Goal: Information Seeking & Learning: Find specific fact

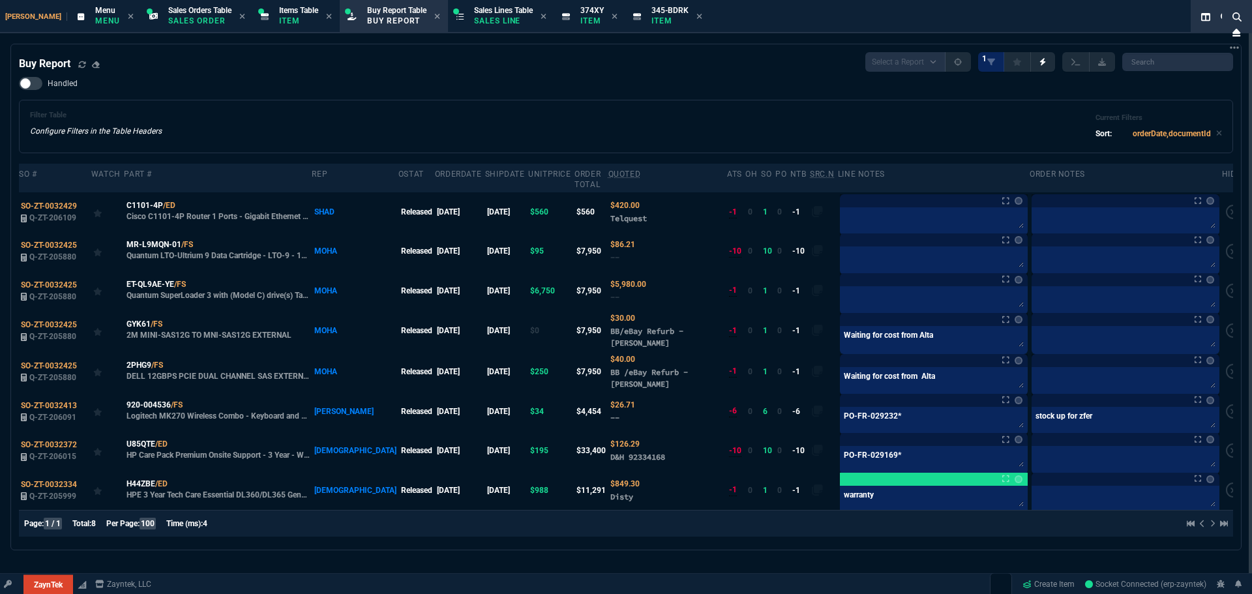
select select "9: OCAM"
click at [306, 85] on div "Handled Filter Table Configure Filters in the Table Headers Current Filters Sor…" at bounding box center [626, 115] width 1214 height 76
click at [1066, 20] on div "Zayntek Menu Menu Sales Orders Table Sales Order Items Table Item Buy Report Ta…" at bounding box center [600, 16] width 1200 height 33
click at [80, 68] on icon at bounding box center [82, 65] width 8 height 8
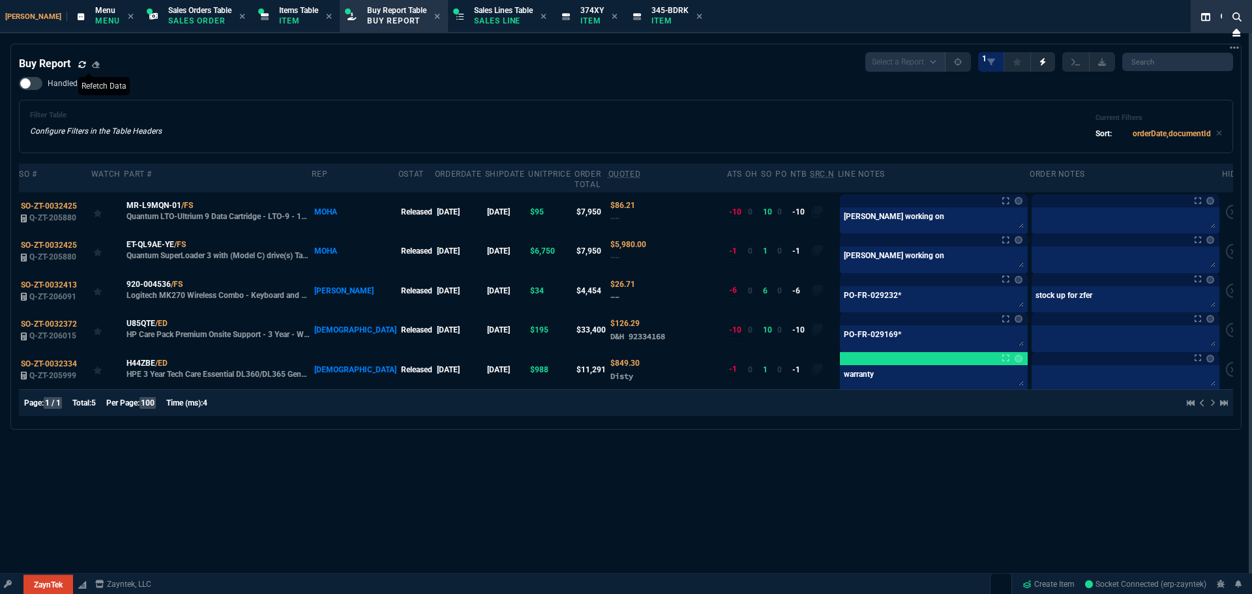
click at [83, 65] on icon at bounding box center [82, 65] width 8 height 8
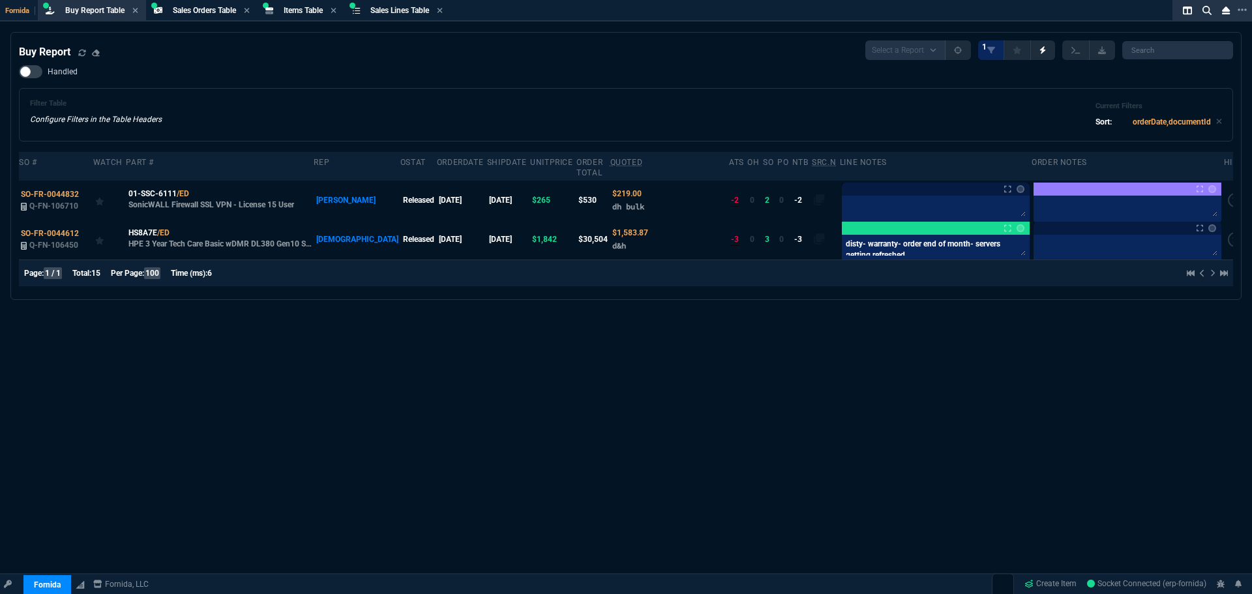
select select "9: OCAM"
click at [1207, 14] on icon at bounding box center [1206, 10] width 9 height 9
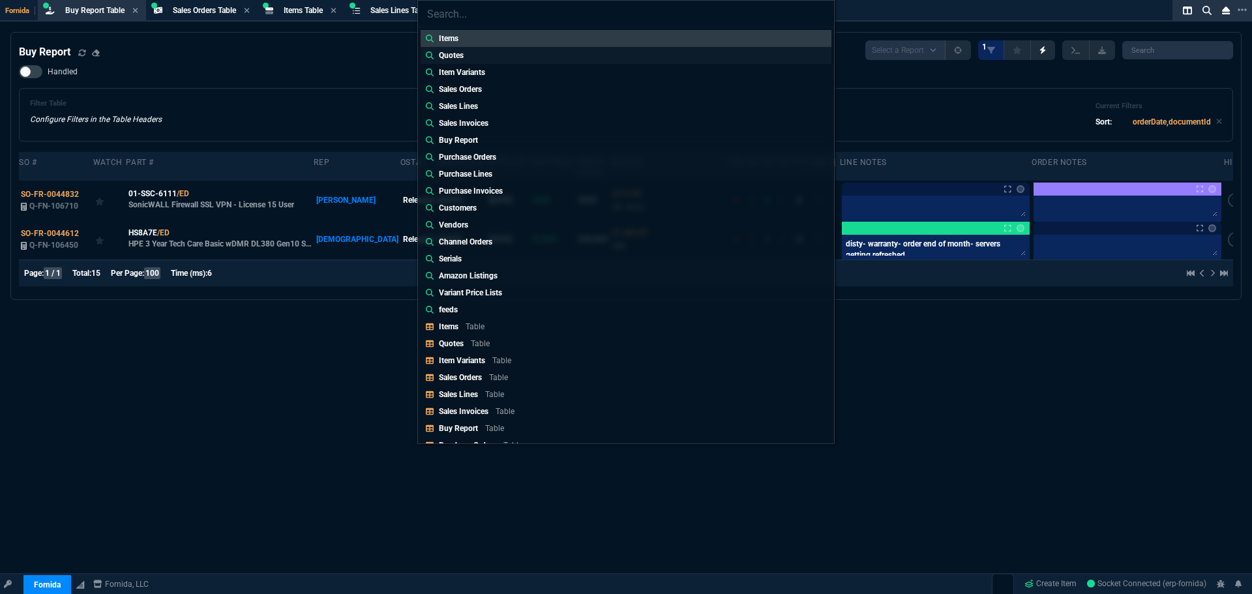
click at [481, 57] on link "Quotes" at bounding box center [625, 55] width 411 height 17
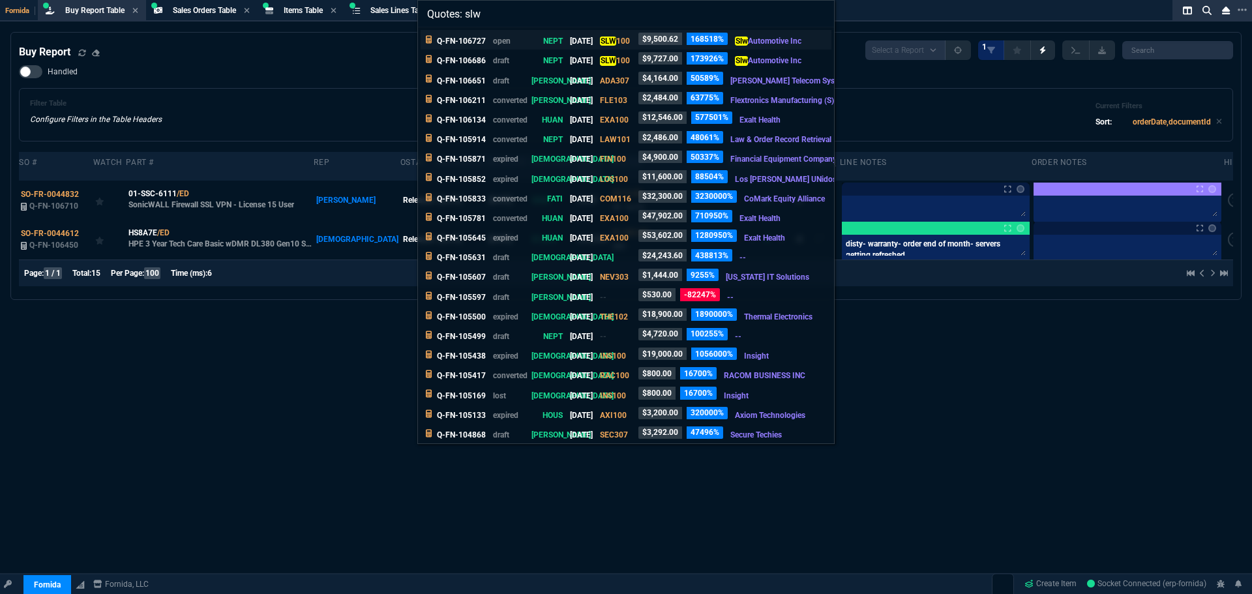
type input "Quotes: slw"
click at [465, 43] on p "Q-FN-106727" at bounding box center [461, 41] width 49 height 12
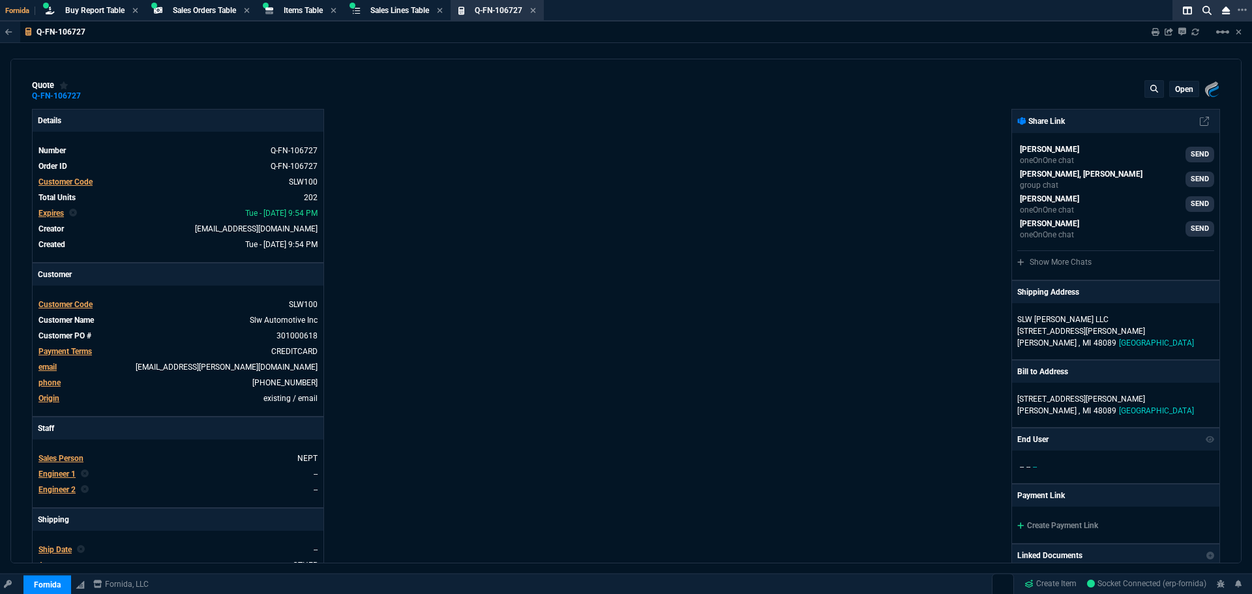
type input "19"
type input "8"
type input "18"
type input "145"
type input "100"
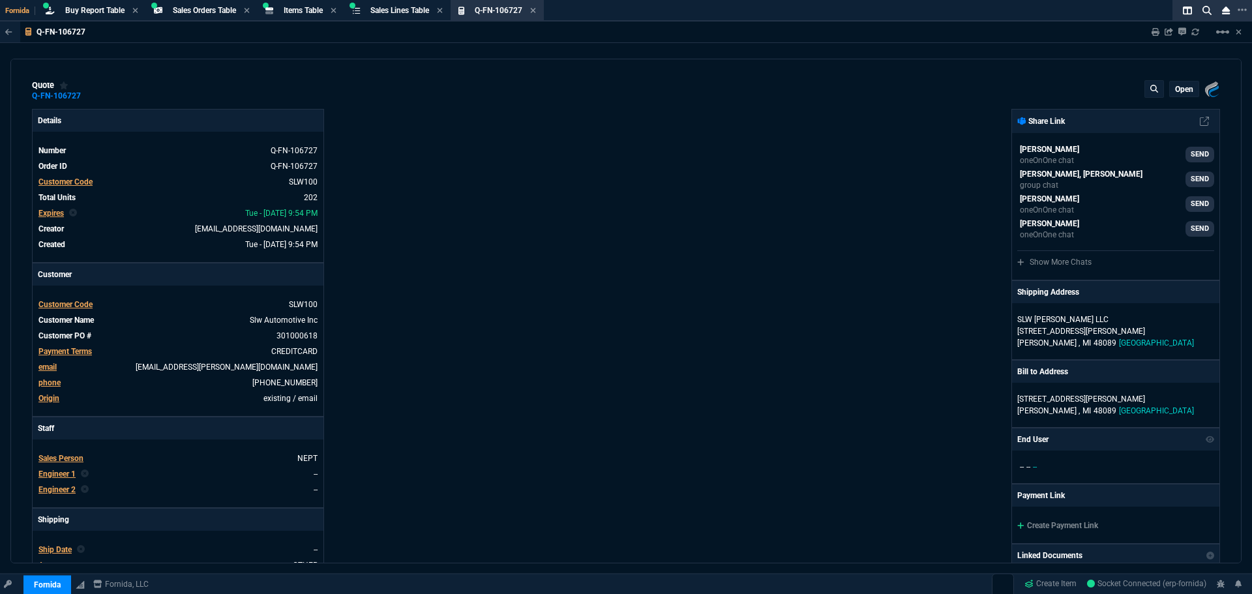
type input "314"
type input "28"
type input "3"
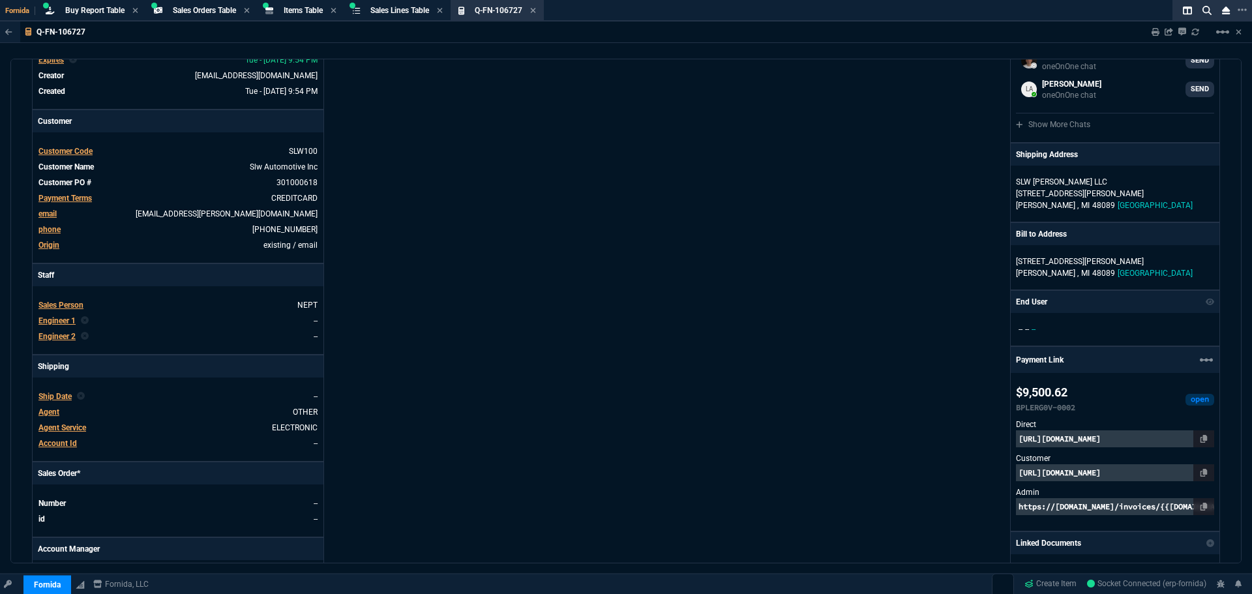
scroll to position [147, 0]
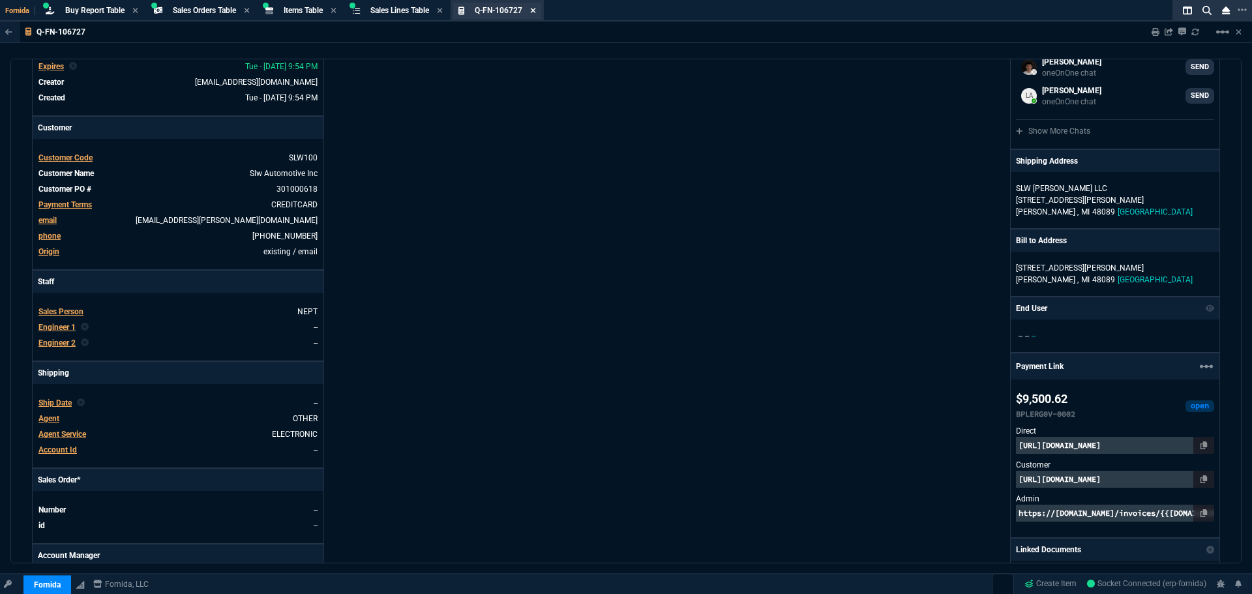
click at [536, 13] on icon at bounding box center [533, 11] width 6 height 8
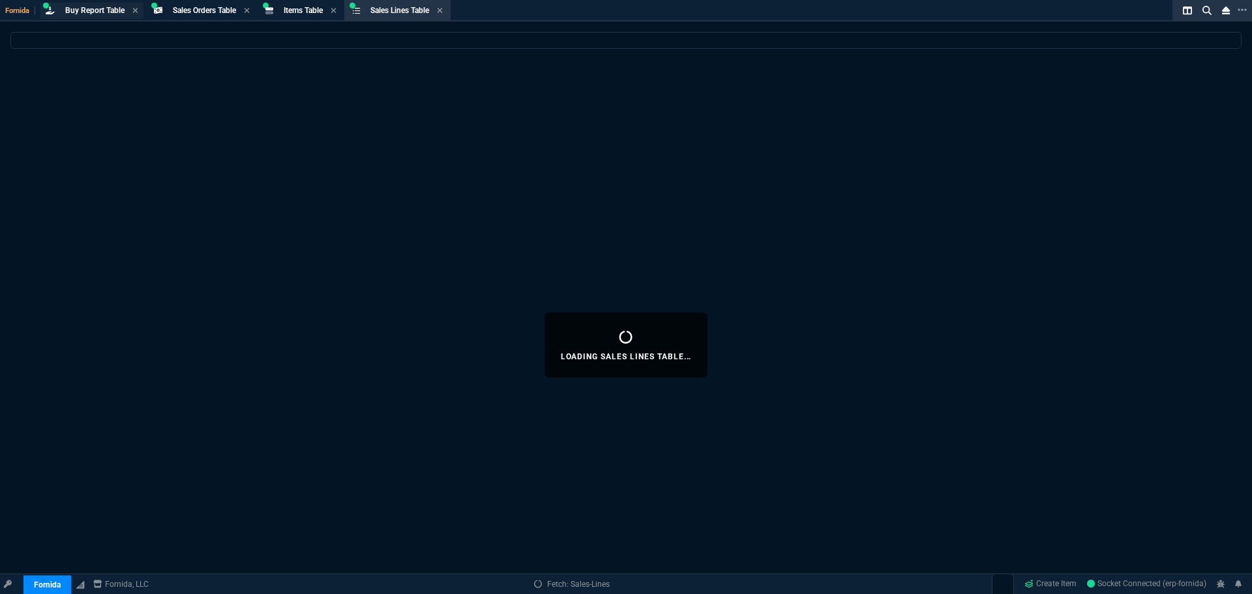
click at [76, 5] on div "Buy Report Table Buy Report" at bounding box center [94, 10] width 59 height 11
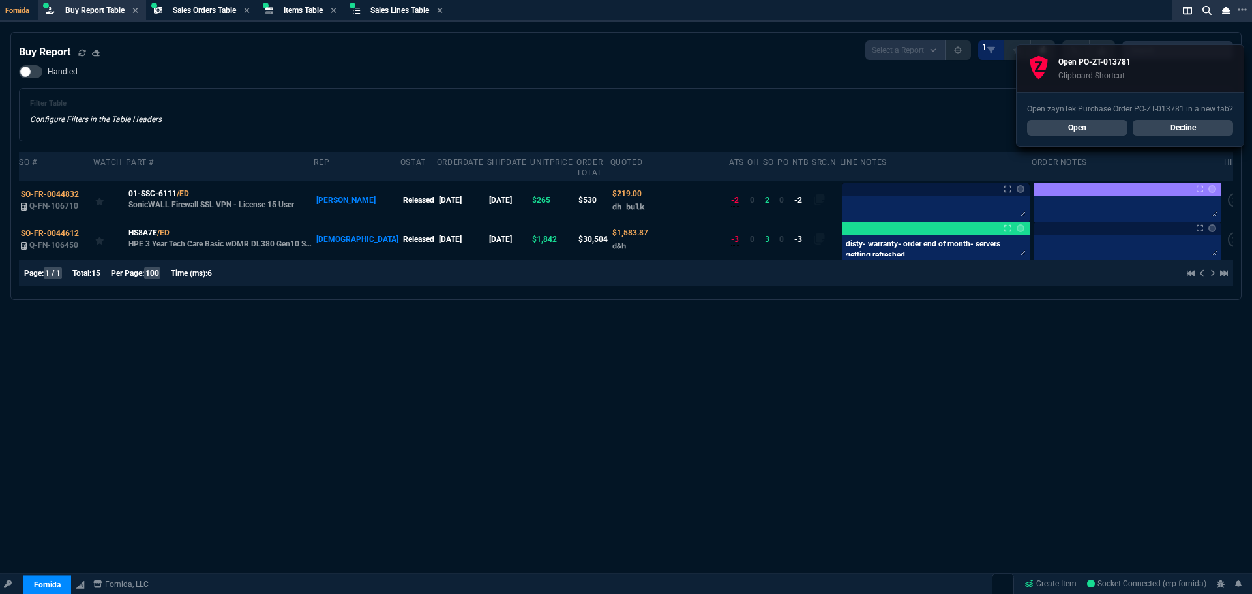
click at [1187, 124] on link "Decline" at bounding box center [1182, 128] width 100 height 16
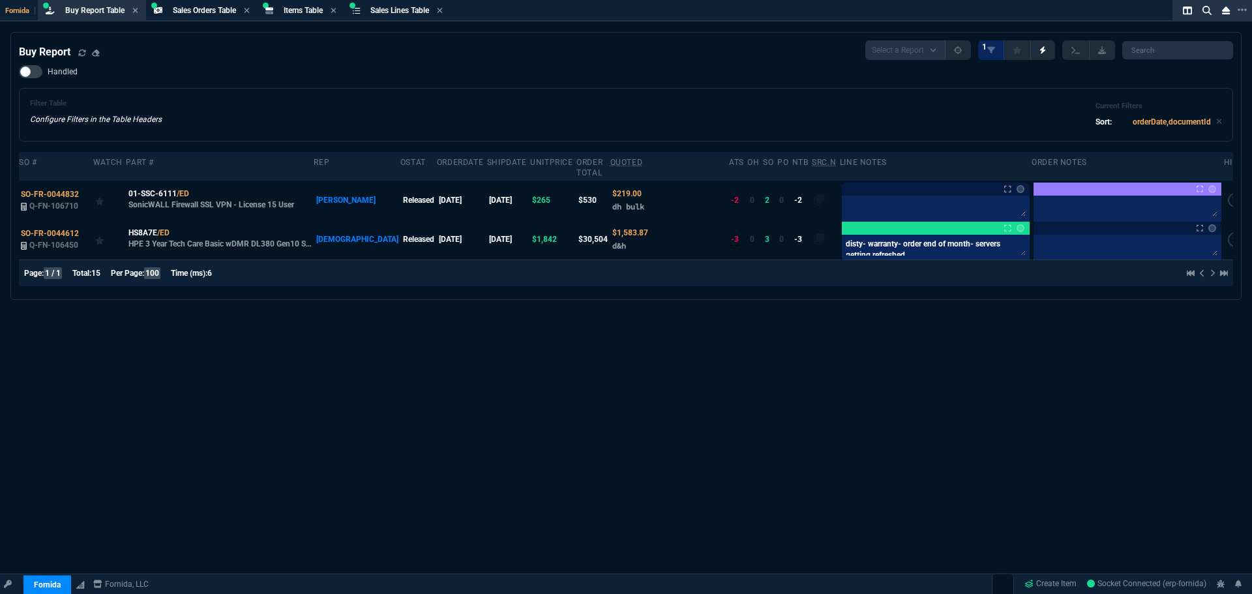
click at [359, 105] on div "Filter Table Configure Filters in the Table Headers Current Filters Sort: order…" at bounding box center [626, 114] width 1192 height 31
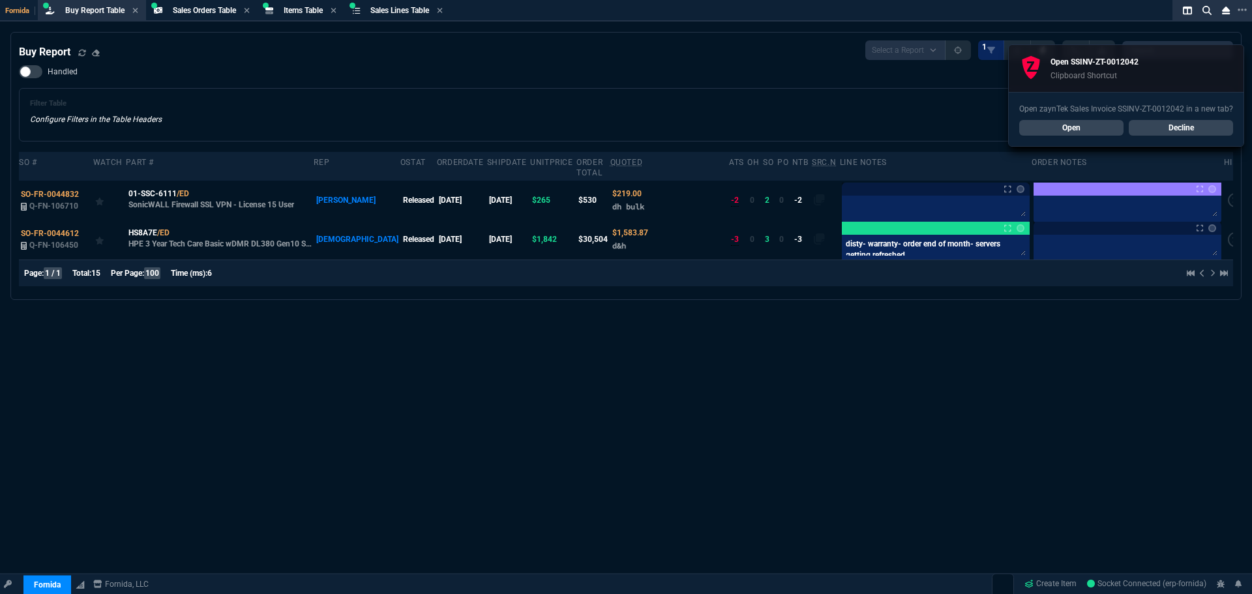
click at [1183, 125] on link "Decline" at bounding box center [1180, 128] width 104 height 16
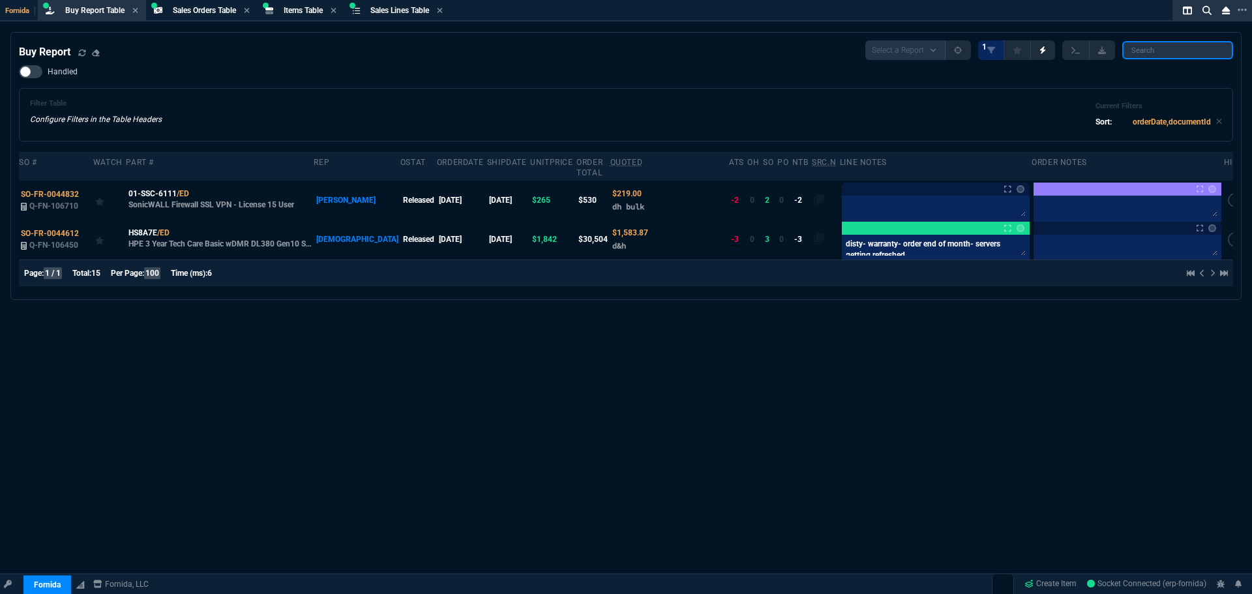
click at [1157, 51] on input "search" at bounding box center [1177, 50] width 111 height 18
click at [303, 8] on span "Items Table" at bounding box center [303, 10] width 39 height 9
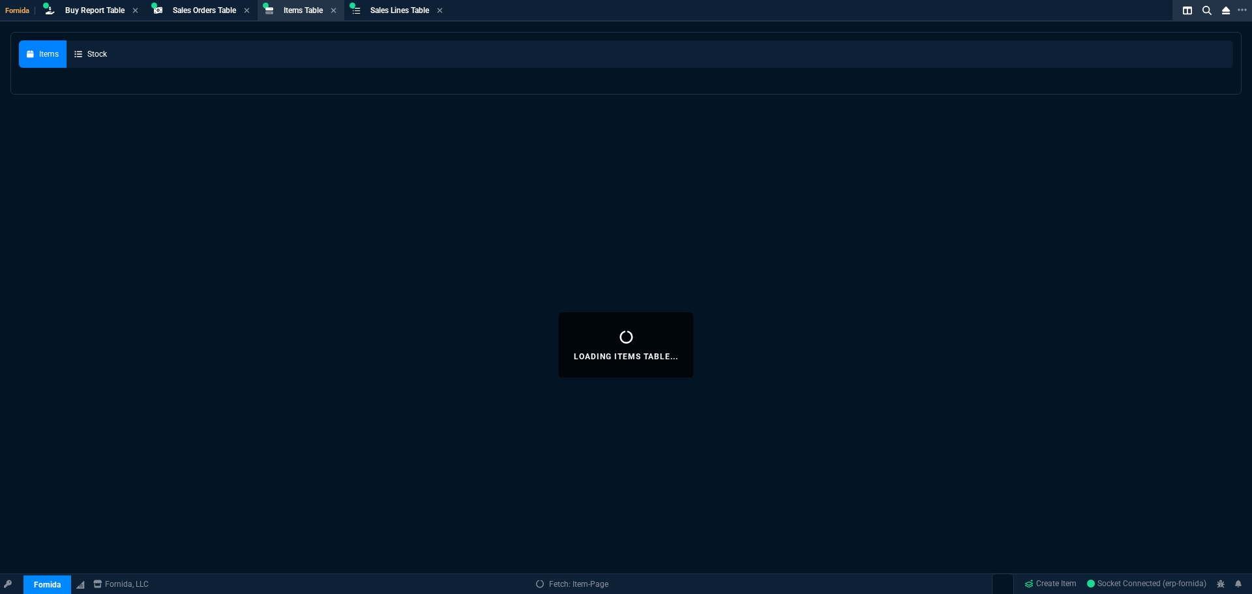
select select
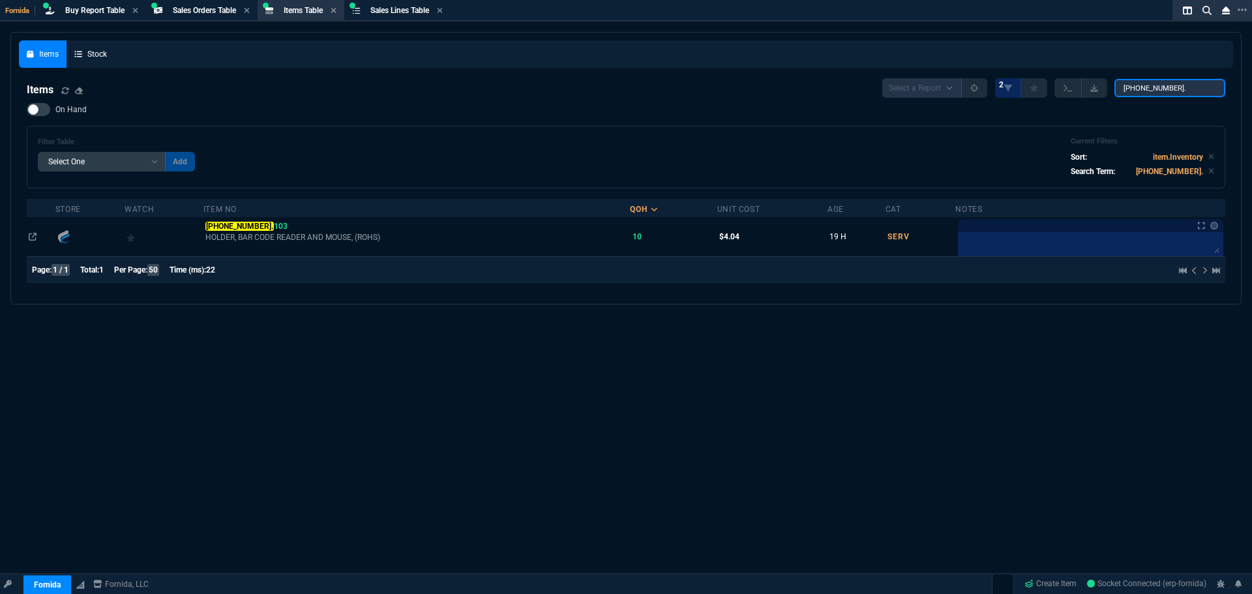
click at [1163, 91] on input "7-100809-01." at bounding box center [1169, 88] width 111 height 18
type input "T350"
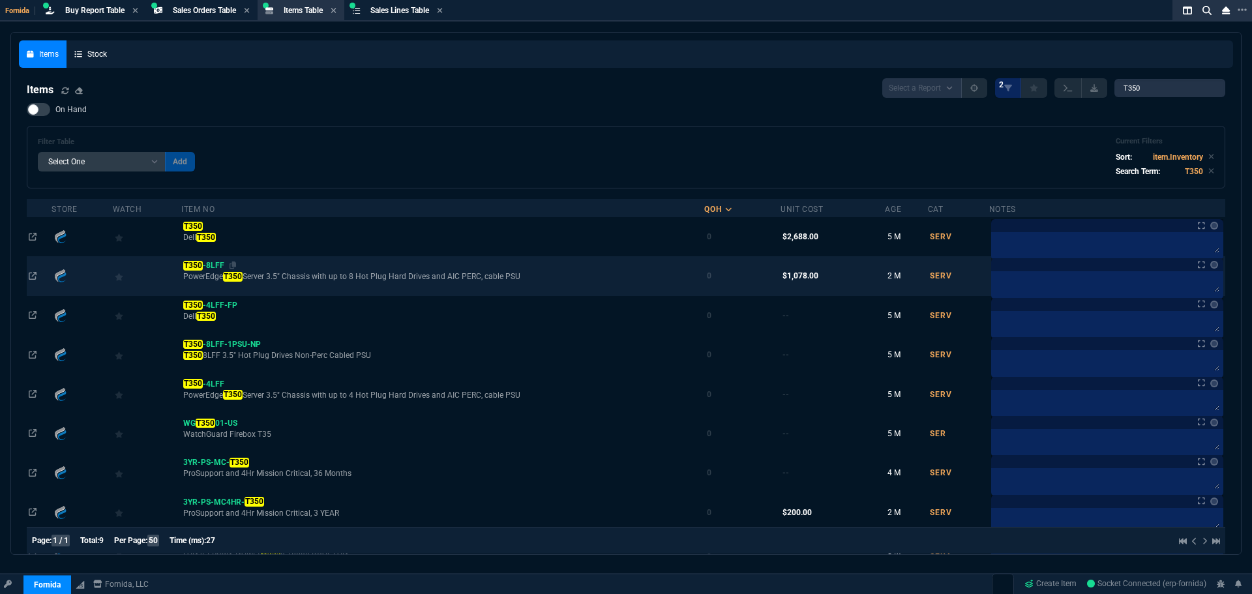
click at [195, 265] on mark "T350" at bounding box center [192, 265] width 19 height 9
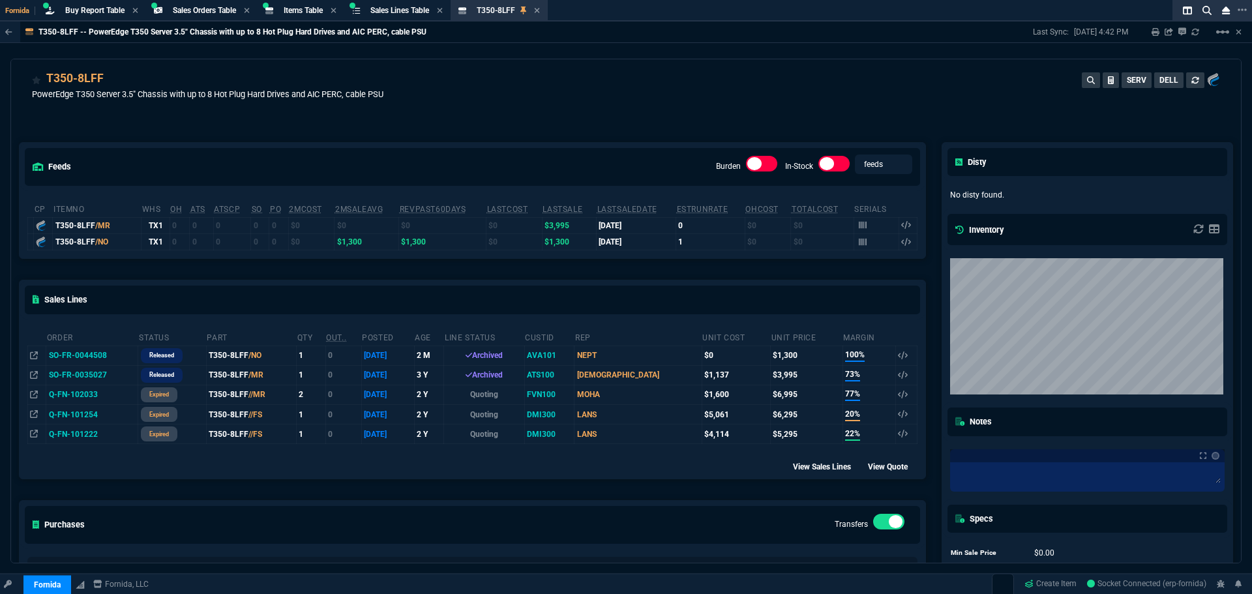
scroll to position [0, 0]
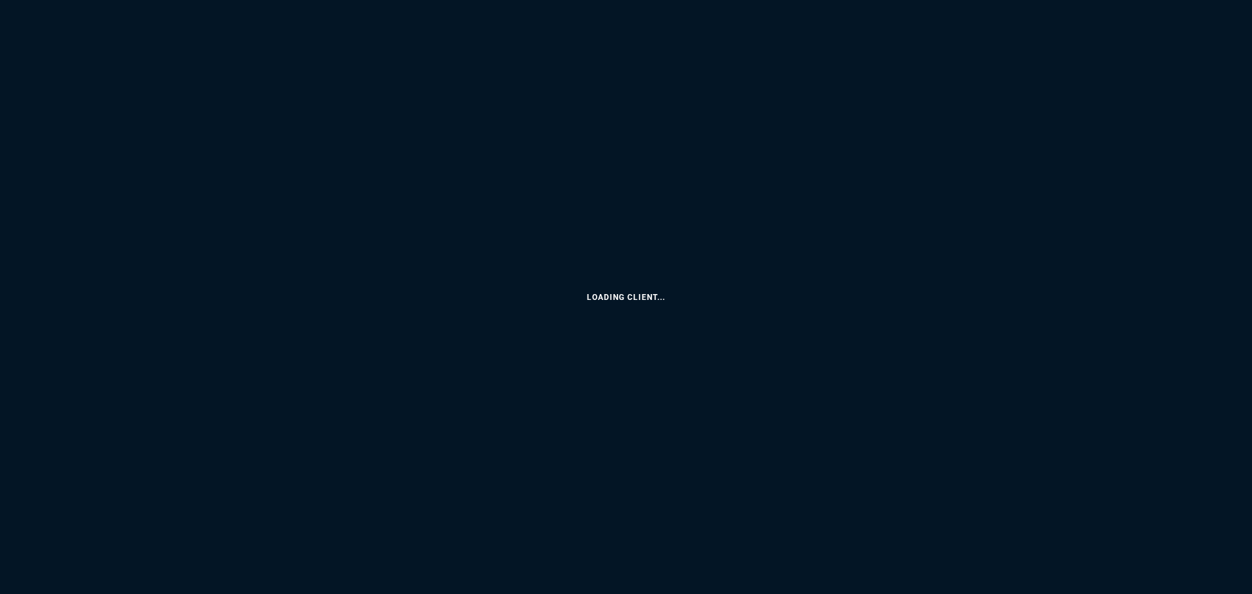
select select "9: OCAM"
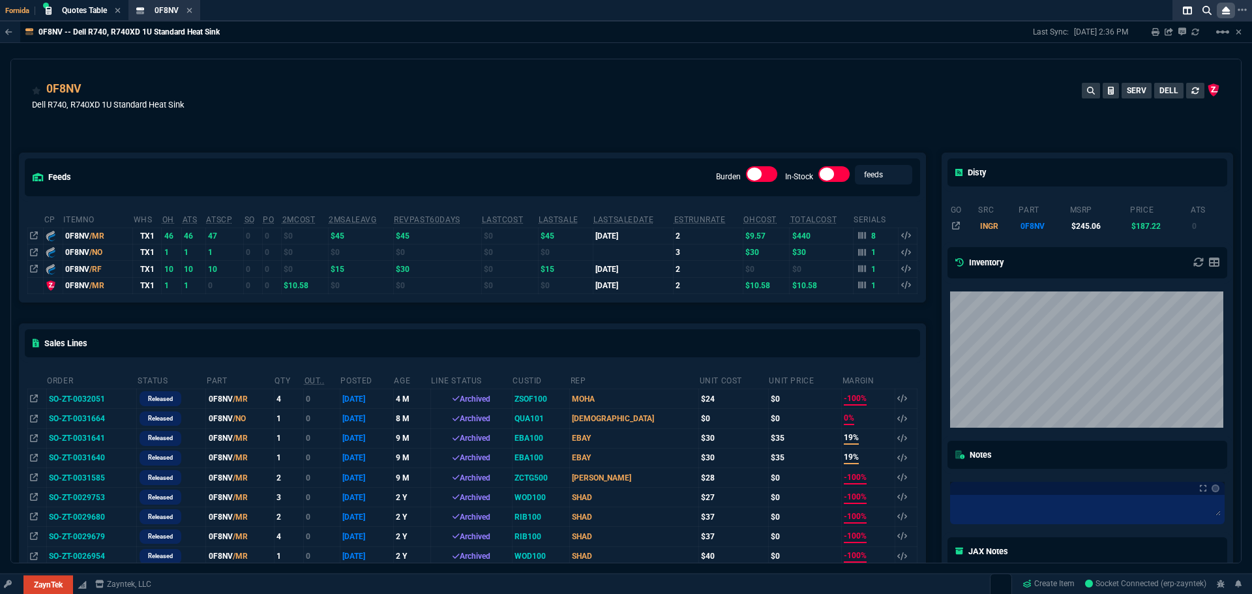
click at [1224, 8] on icon at bounding box center [1226, 10] width 8 height 9
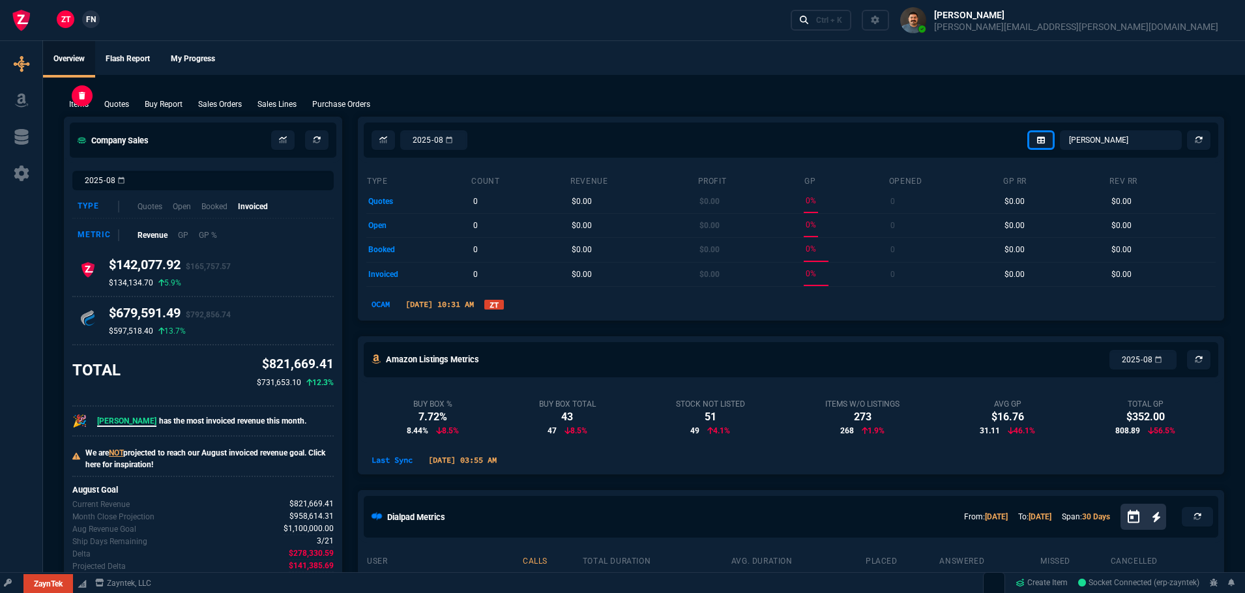
click at [93, 98] on div "Items" at bounding box center [79, 104] width 30 height 12
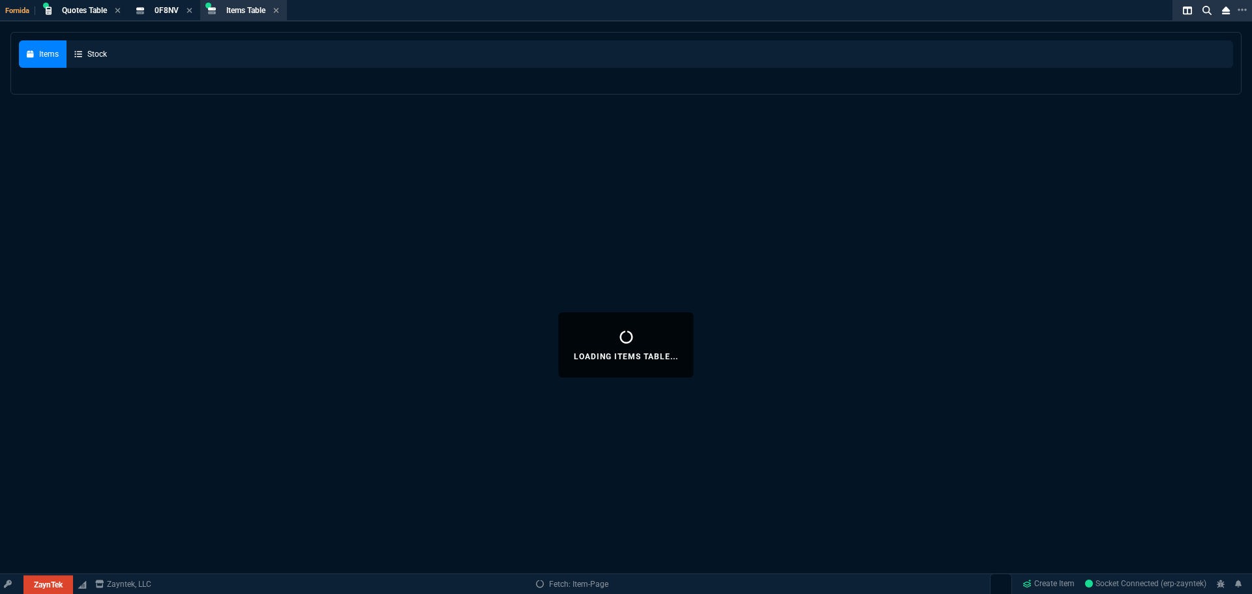
click at [80, 102] on div "Loading Items Table... Items Stock" at bounding box center [626, 345] width 1252 height 626
select select
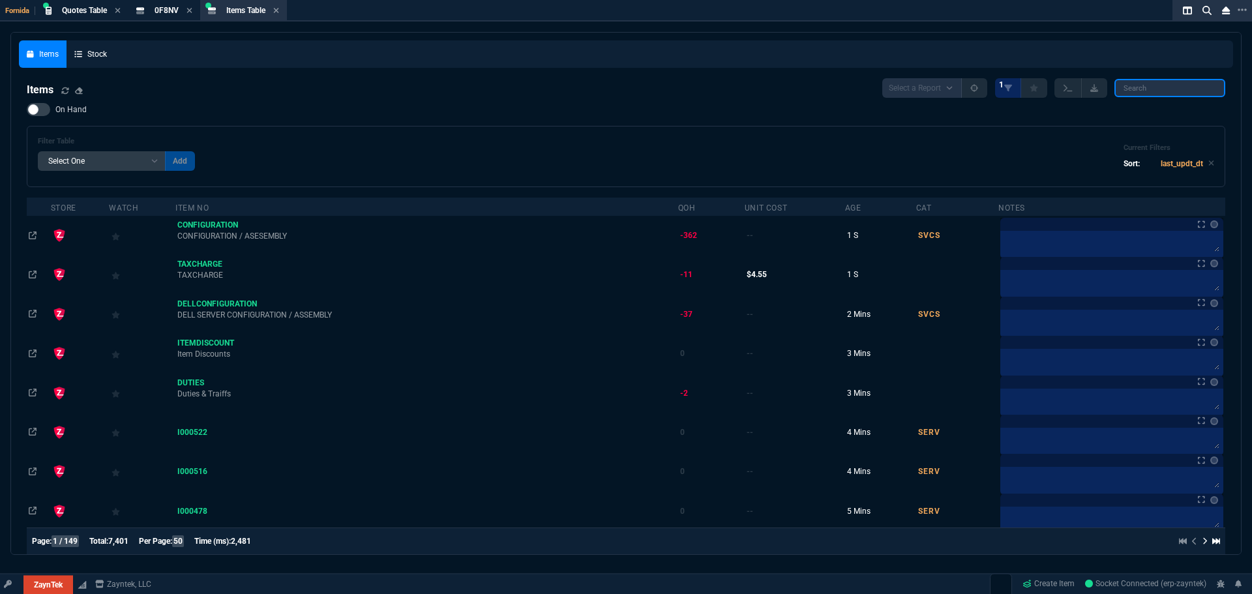
click at [1148, 88] on input "search" at bounding box center [1169, 88] width 111 height 18
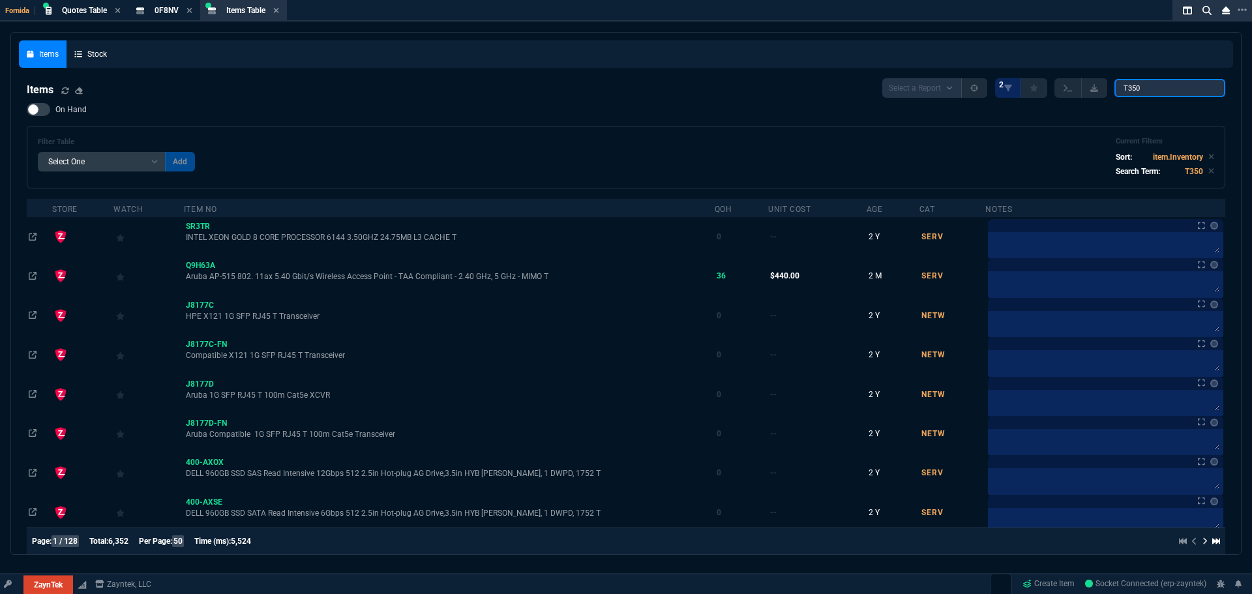
type input "T350"
click at [73, 111] on span "On Hand" at bounding box center [70, 109] width 31 height 10
click at [27, 110] on input "On Hand" at bounding box center [26, 110] width 1 height 1
click at [73, 111] on span "On Hand" at bounding box center [70, 109] width 31 height 10
click at [27, 110] on input "On Hand" at bounding box center [26, 110] width 1 height 1
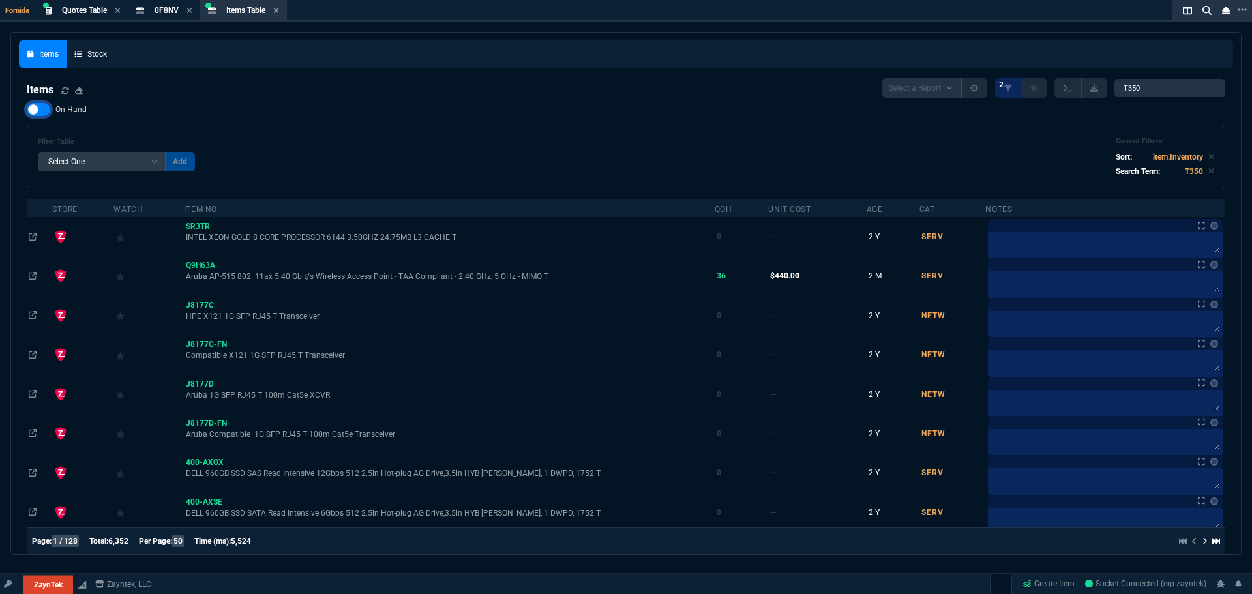
checkbox input "false"
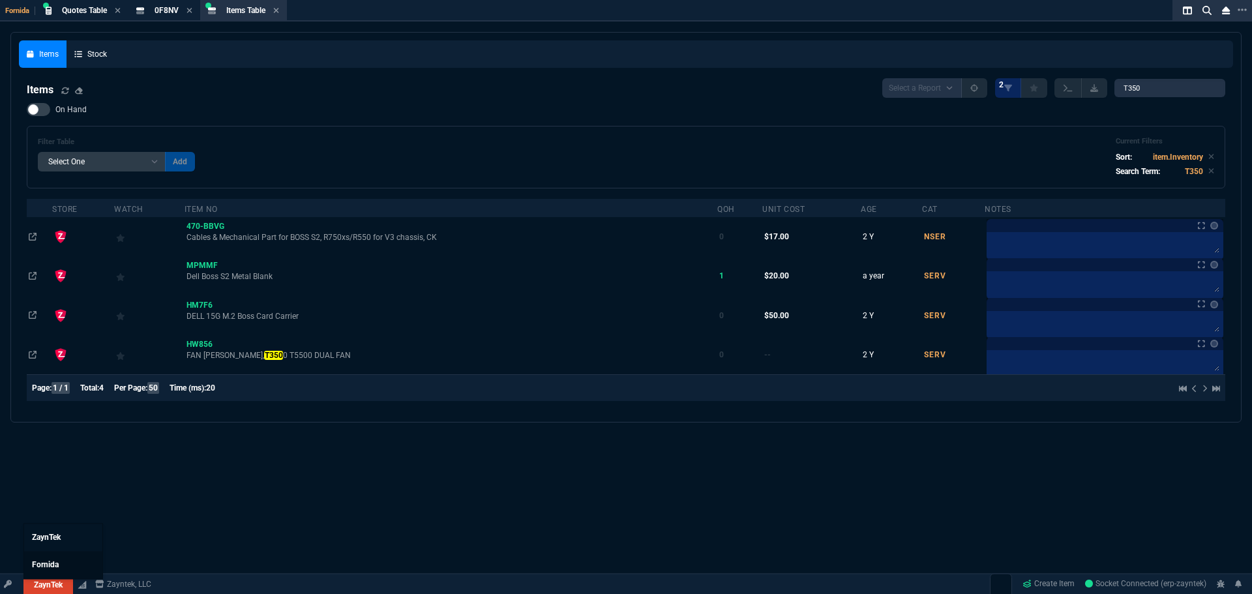
click at [53, 565] on span "Fornida" at bounding box center [45, 564] width 27 height 9
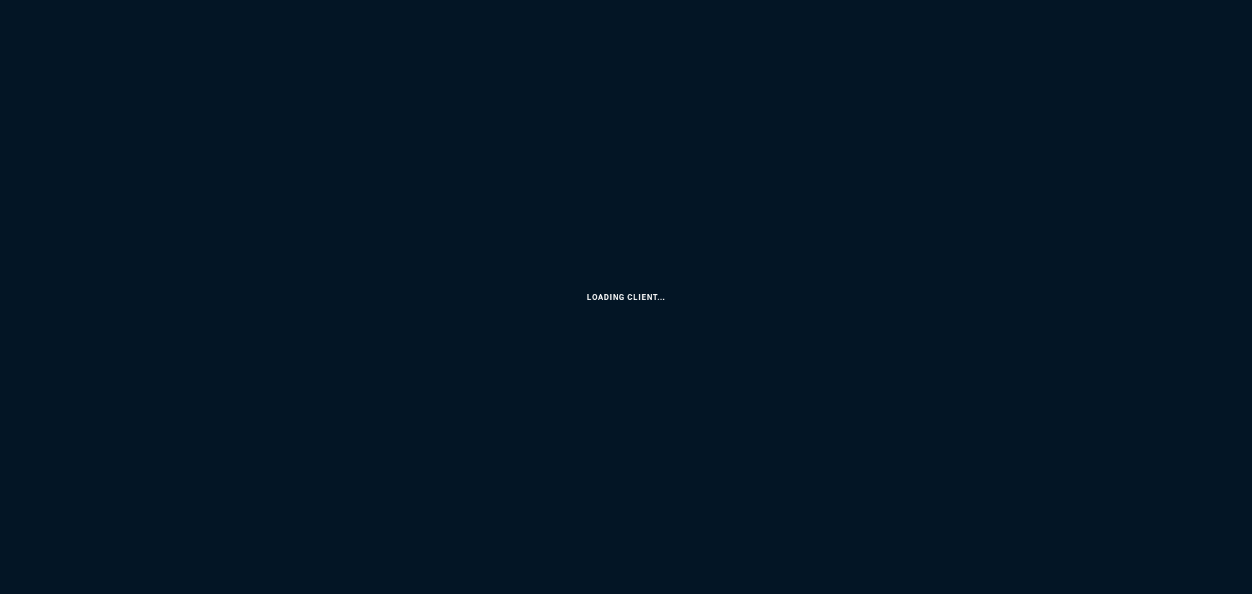
select select "9: OCAM"
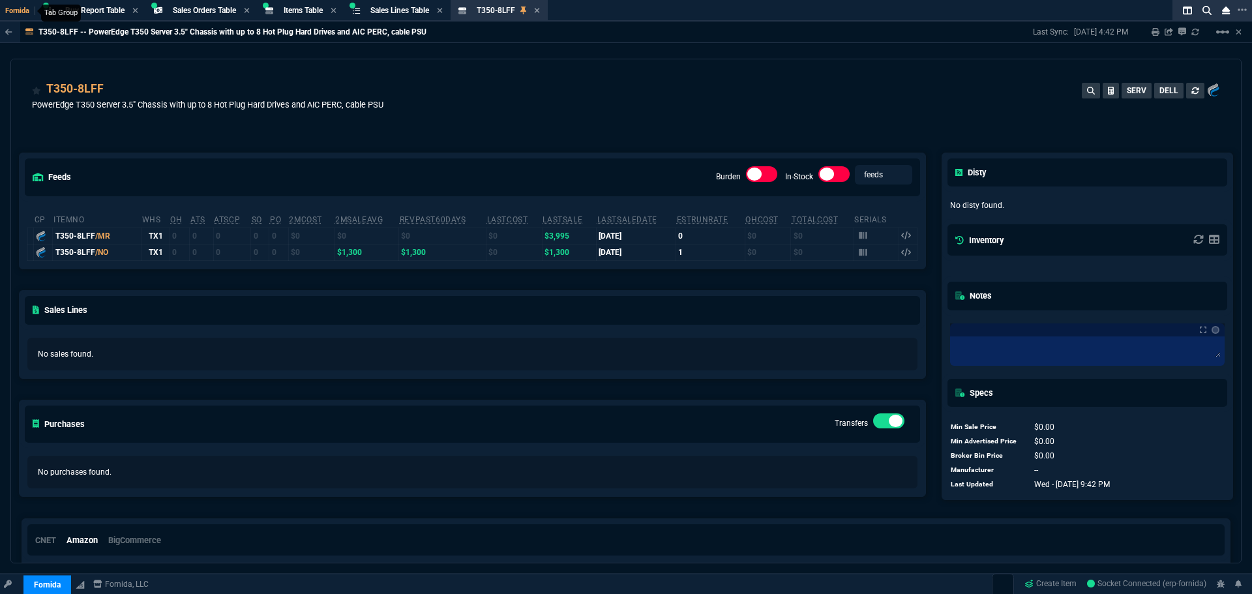
click at [21, 12] on span "Fornida" at bounding box center [20, 11] width 30 height 8
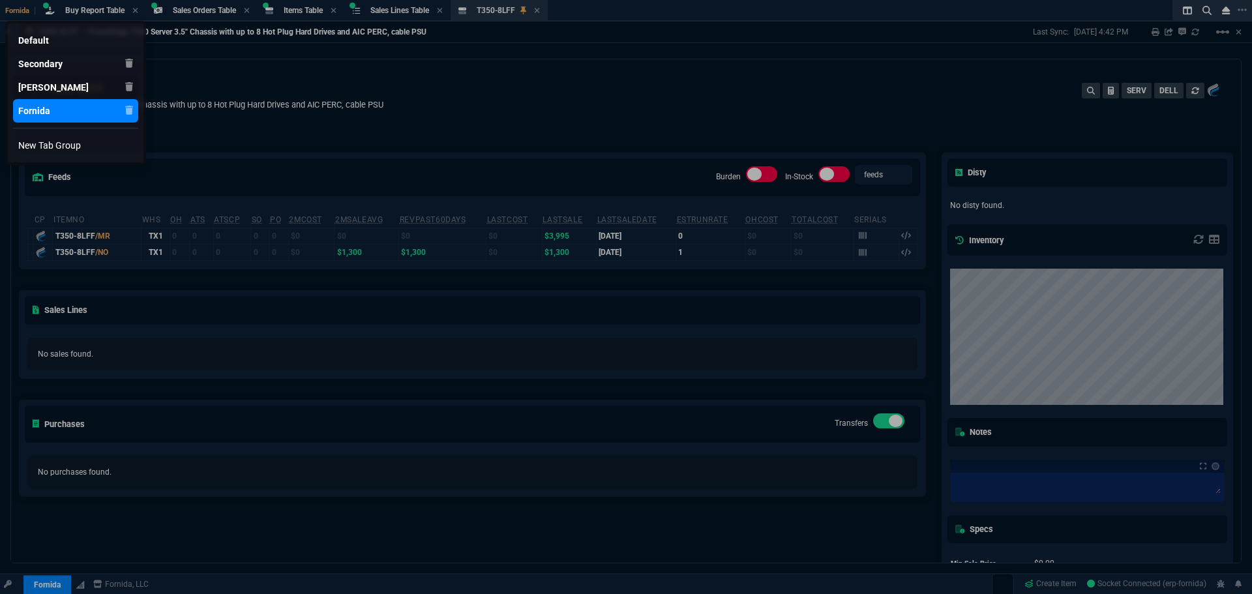
click at [33, 84] on div "[PERSON_NAME]" at bounding box center [53, 87] width 70 height 13
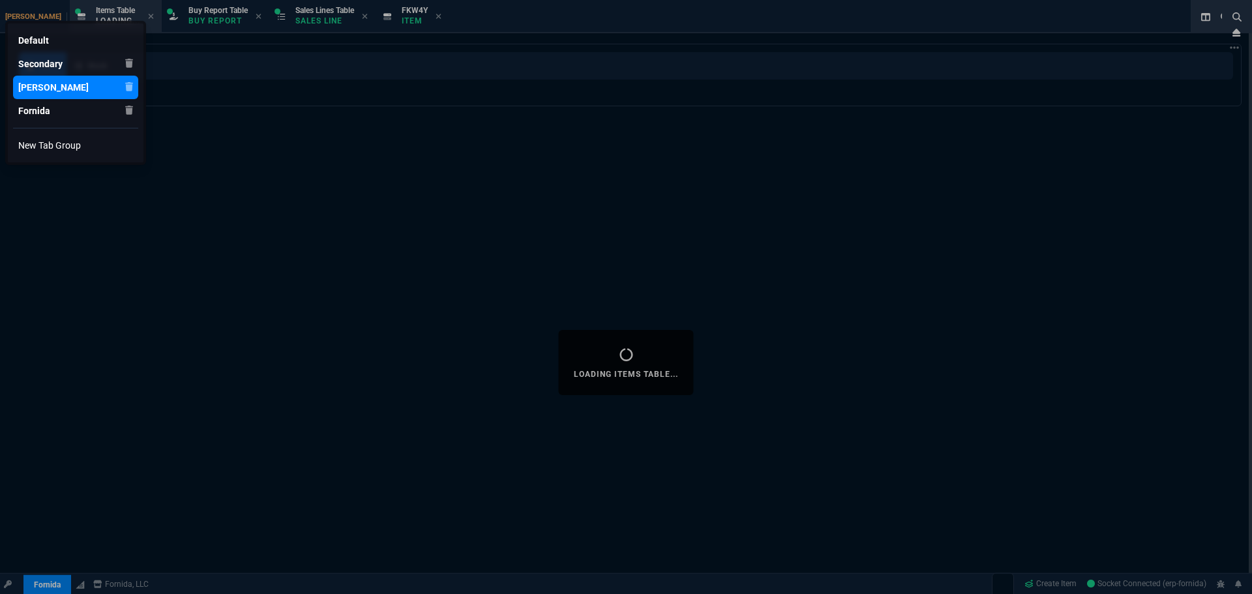
select select
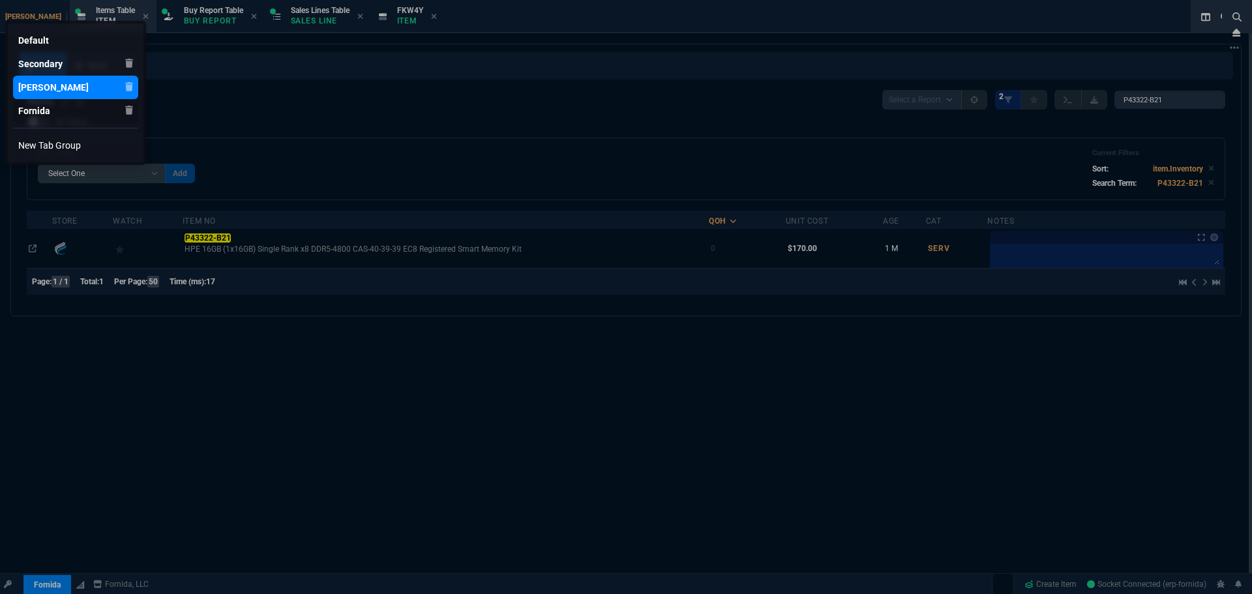
click at [23, 104] on div "Fornida" at bounding box center [34, 110] width 32 height 13
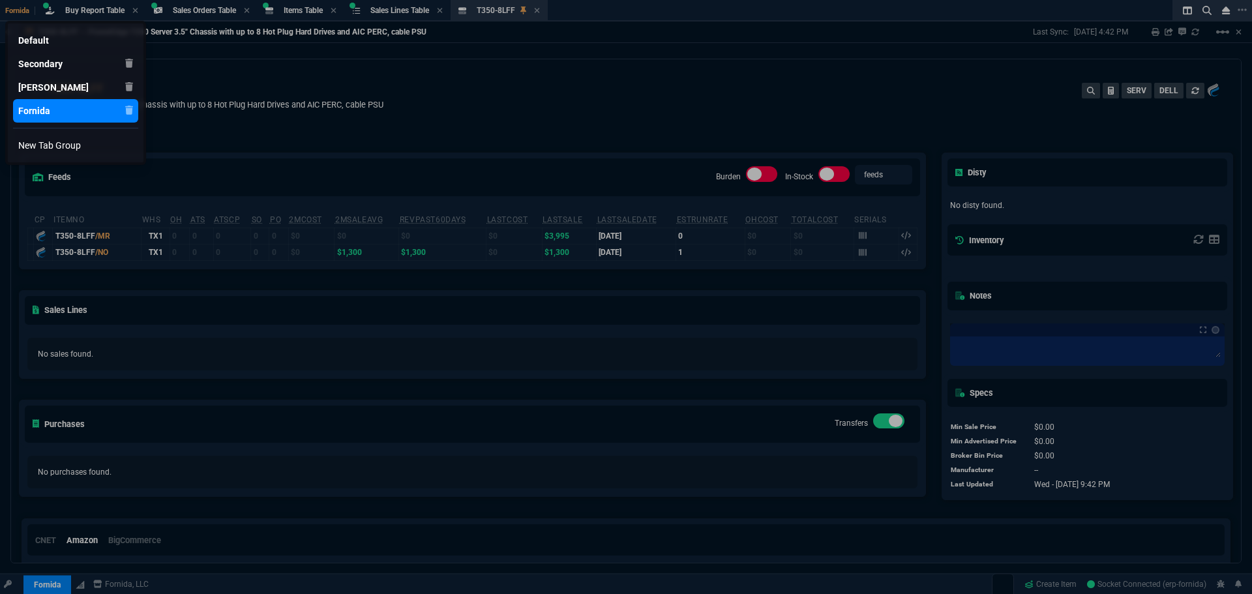
click at [362, 113] on div at bounding box center [626, 297] width 1252 height 594
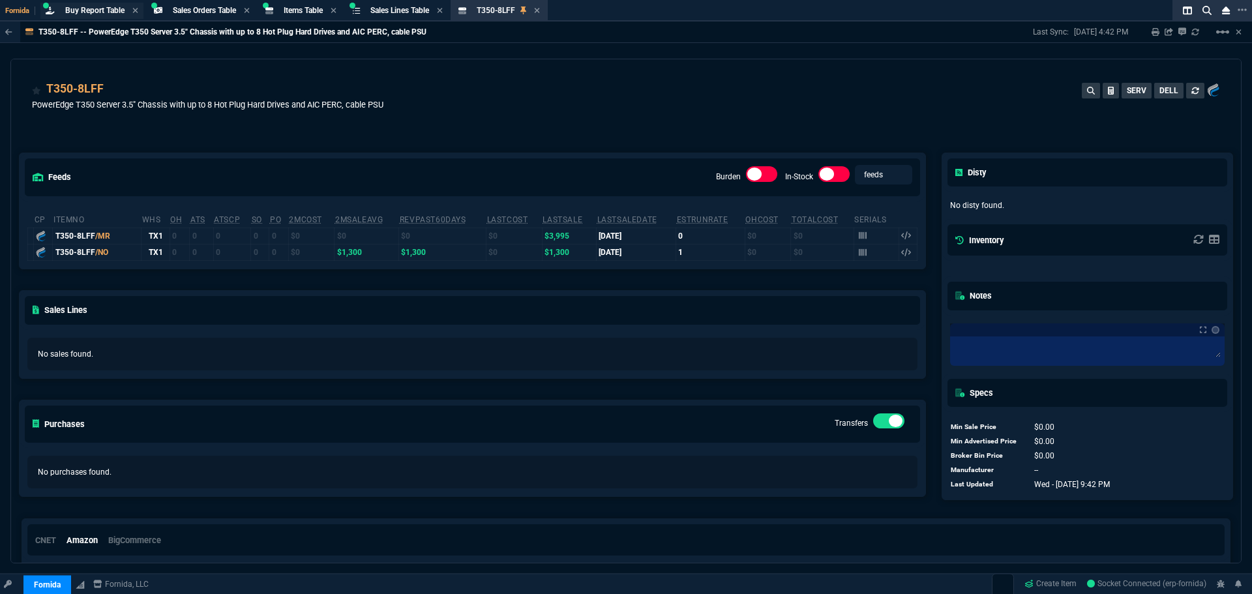
click at [97, 9] on span "Buy Report Table" at bounding box center [94, 10] width 59 height 9
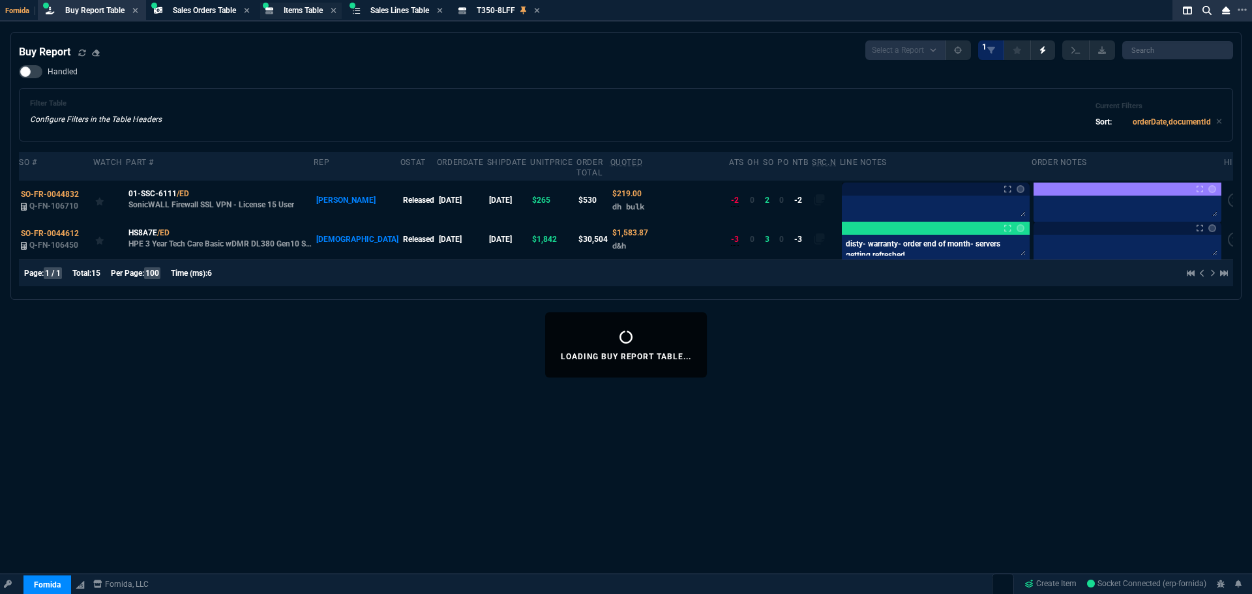
click at [291, 12] on span "Items Table" at bounding box center [303, 10] width 39 height 9
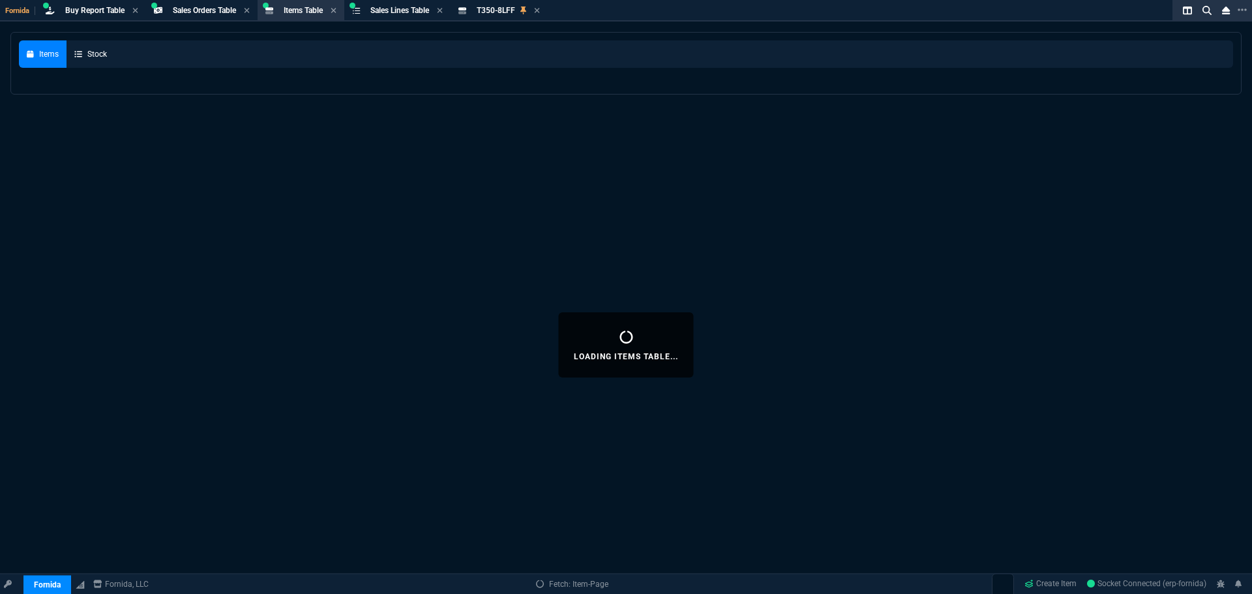
select select
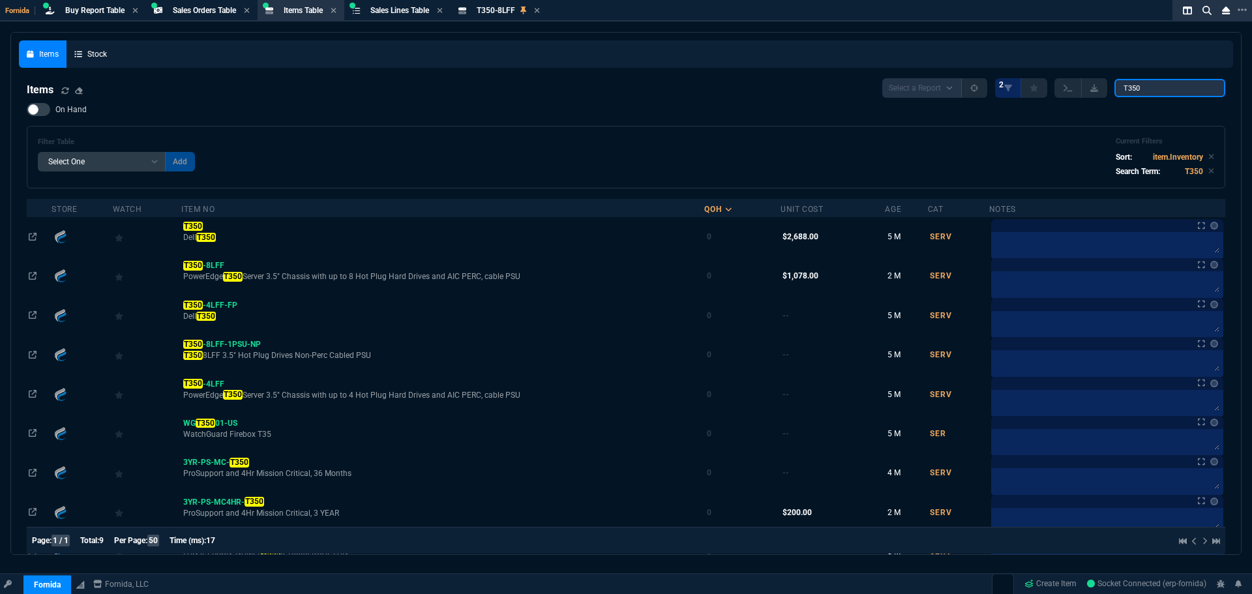
drag, startPoint x: 1172, startPoint y: 88, endPoint x: 649, endPoint y: 36, distance: 525.4
click at [888, 52] on div "Items Stock Items Select a Report NEW QUERY 2 T350 On Hand Filter Table Select …" at bounding box center [626, 325] width 1214 height 570
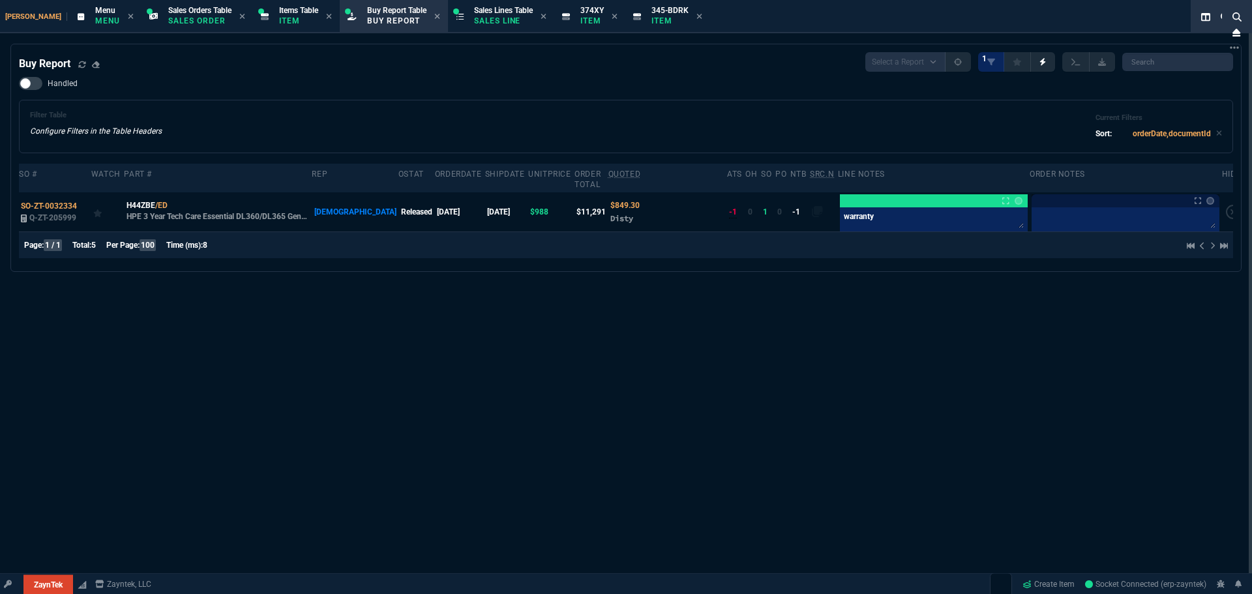
select select "9: OCAM"
click at [21, 14] on span "[PERSON_NAME]" at bounding box center [36, 16] width 62 height 8
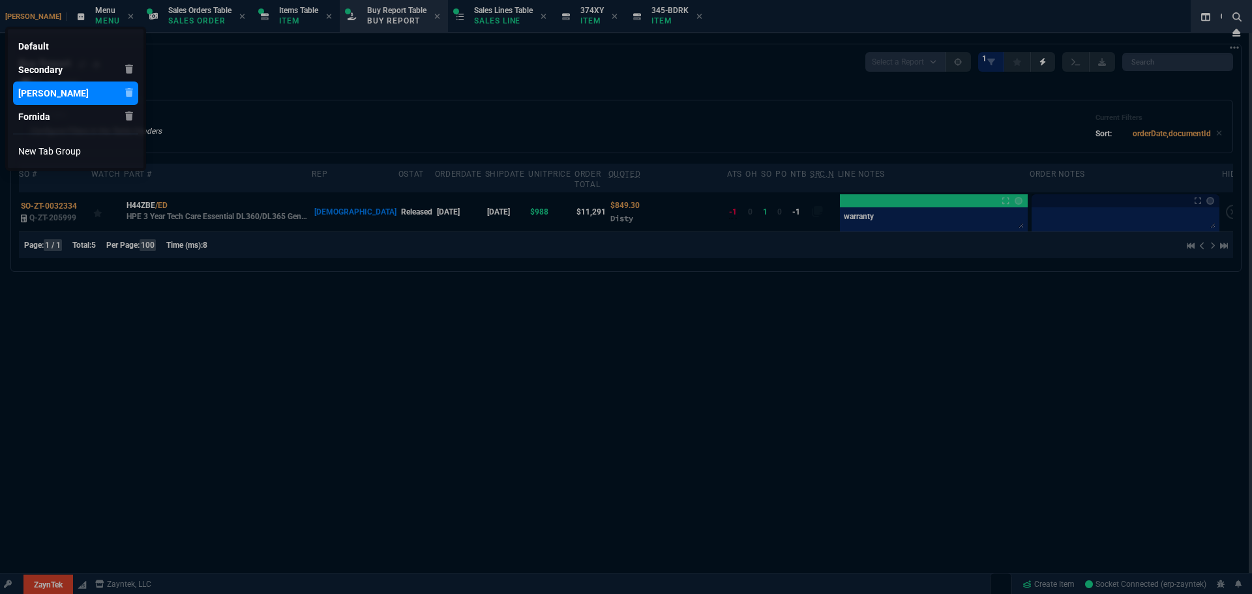
click at [241, 83] on div at bounding box center [626, 297] width 1252 height 594
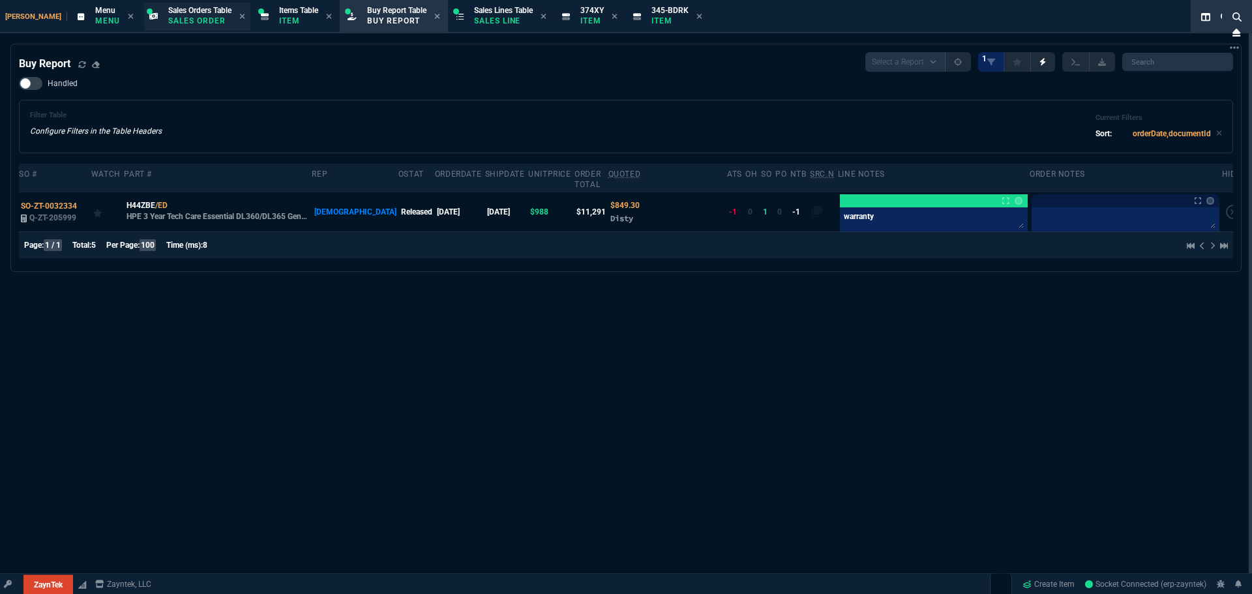
click at [168, 8] on span "Sales Orders Table" at bounding box center [199, 10] width 63 height 9
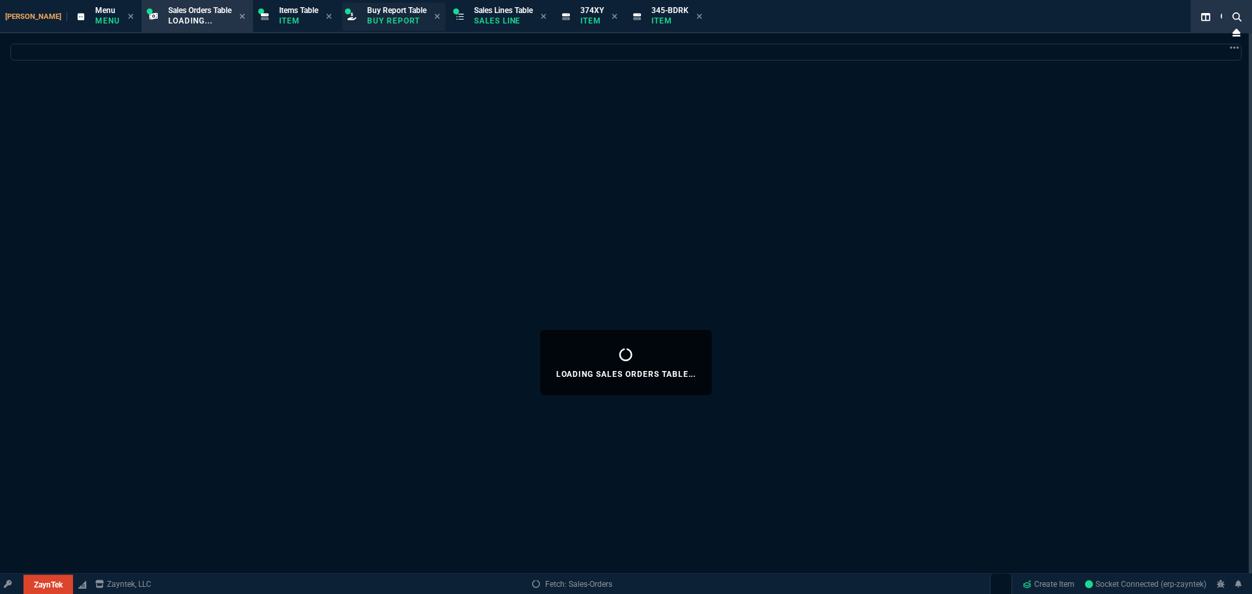
select select
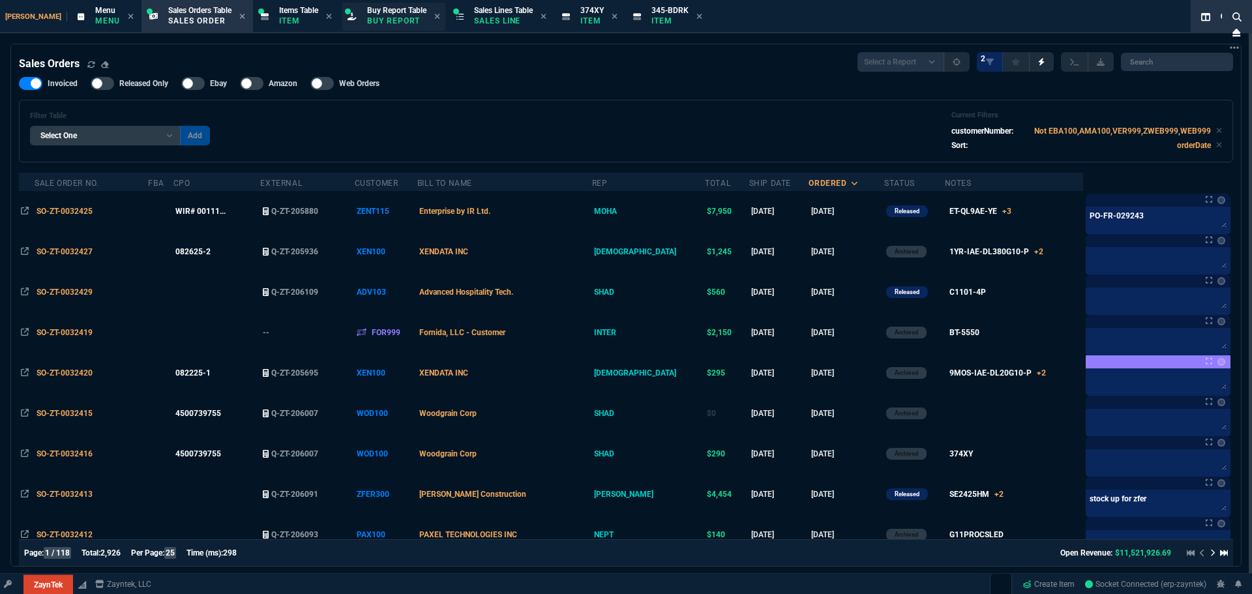
click at [371, 11] on span "Buy Report Table" at bounding box center [396, 10] width 59 height 9
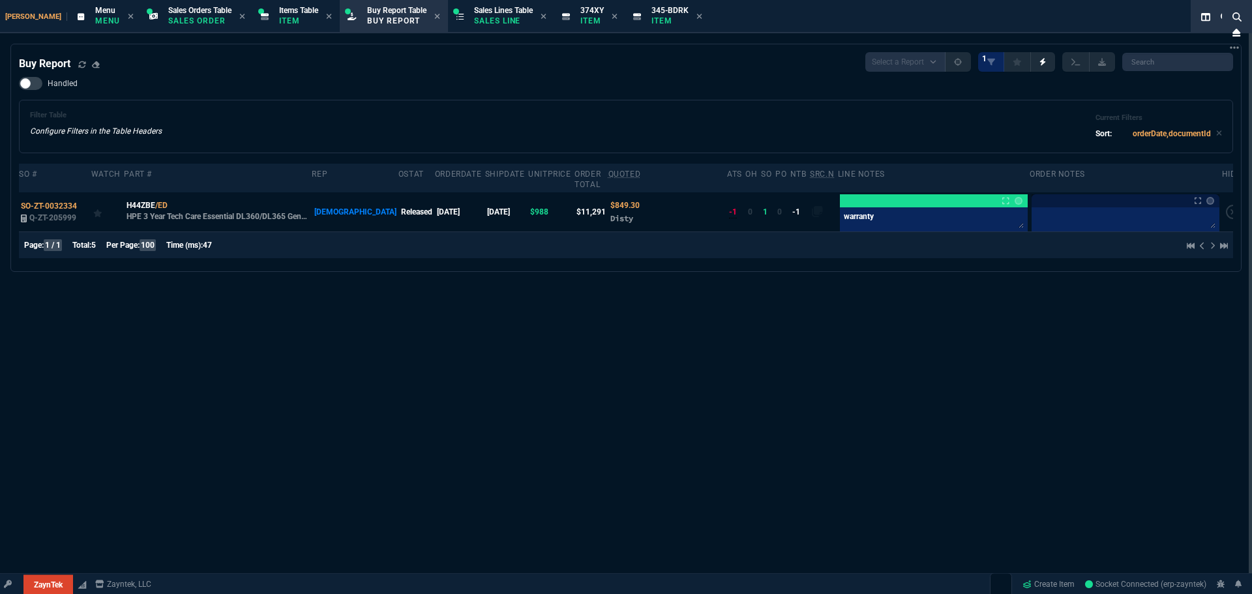
click at [293, 123] on div "Filter Table Configure Filters in the Table Headers Current Filters Sort: order…" at bounding box center [626, 126] width 1192 height 31
